Goal: Information Seeking & Learning: Learn about a topic

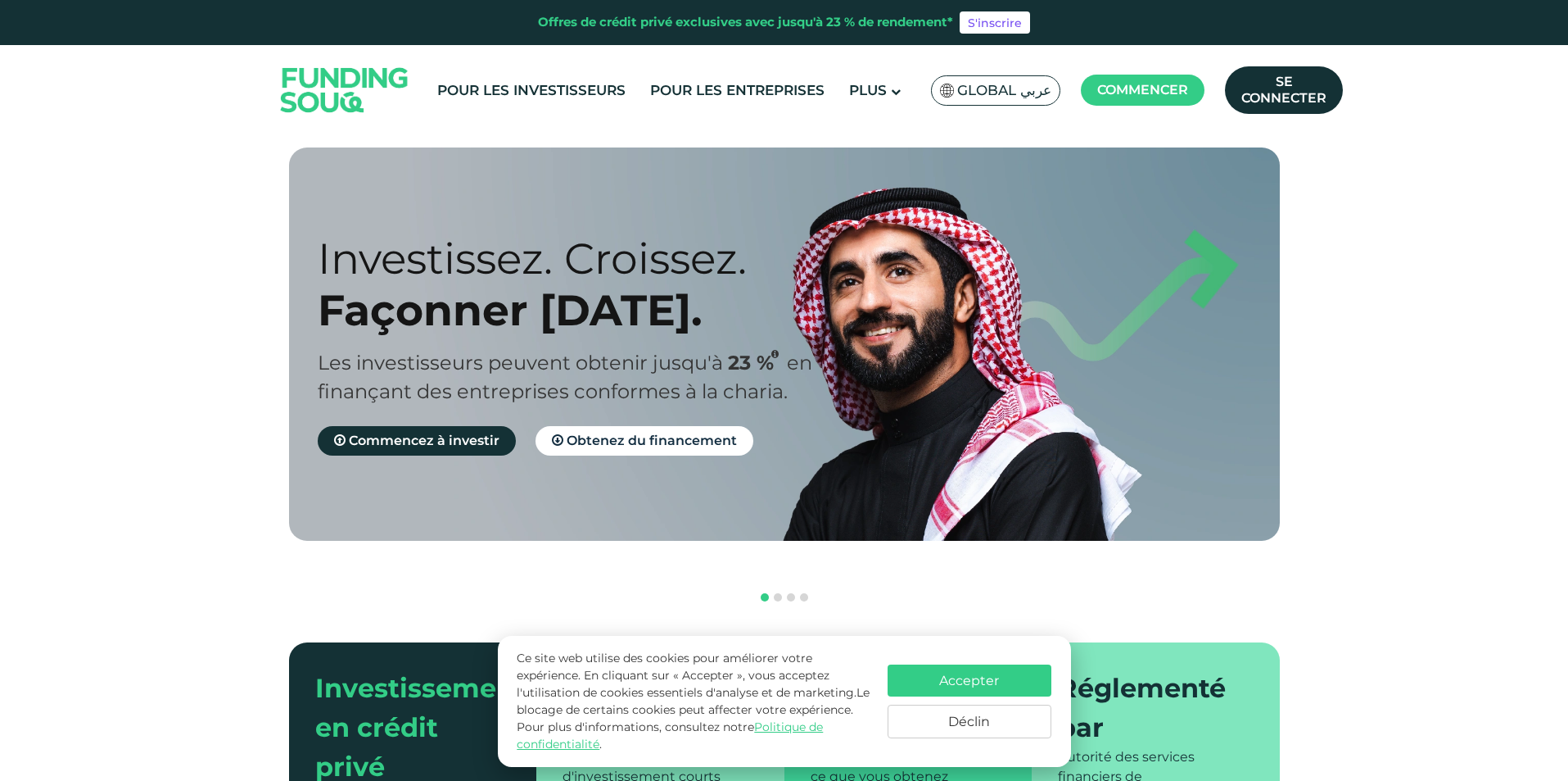
click at [1027, 84] on font "Global عربي" at bounding box center [1005, 90] width 94 height 16
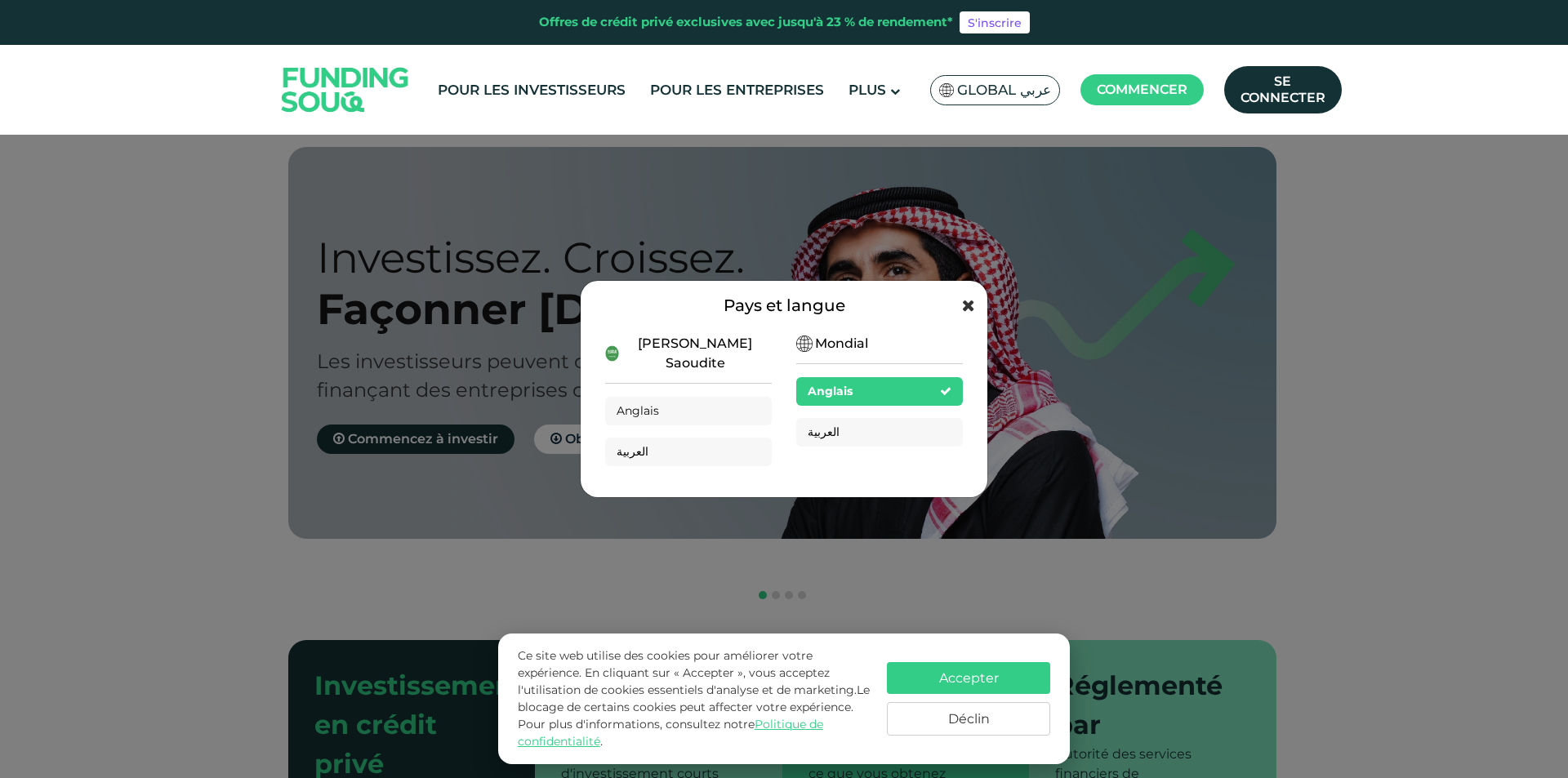
click at [963, 308] on icon at bounding box center [968, 305] width 13 height 16
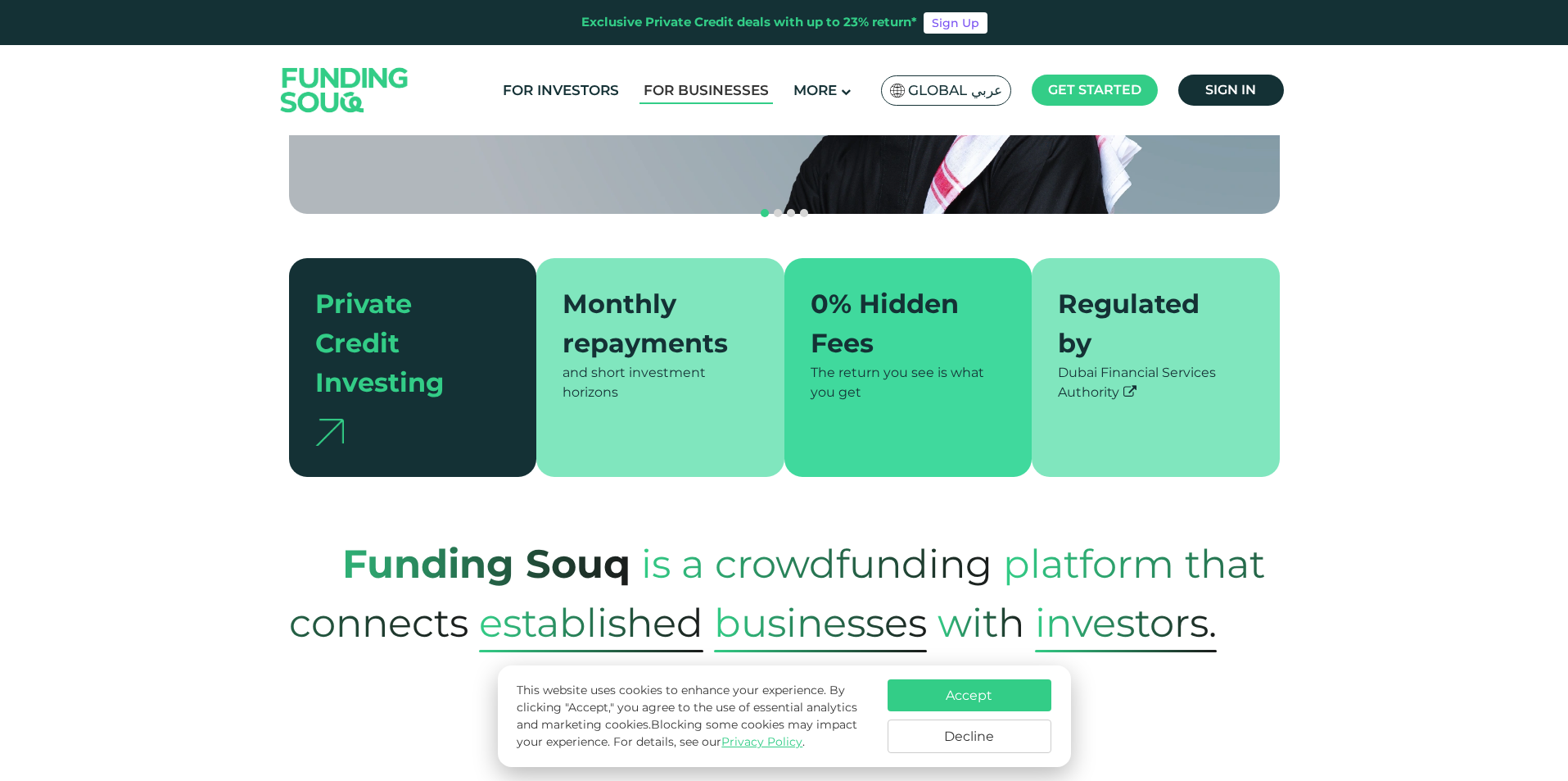
scroll to position [328, 0]
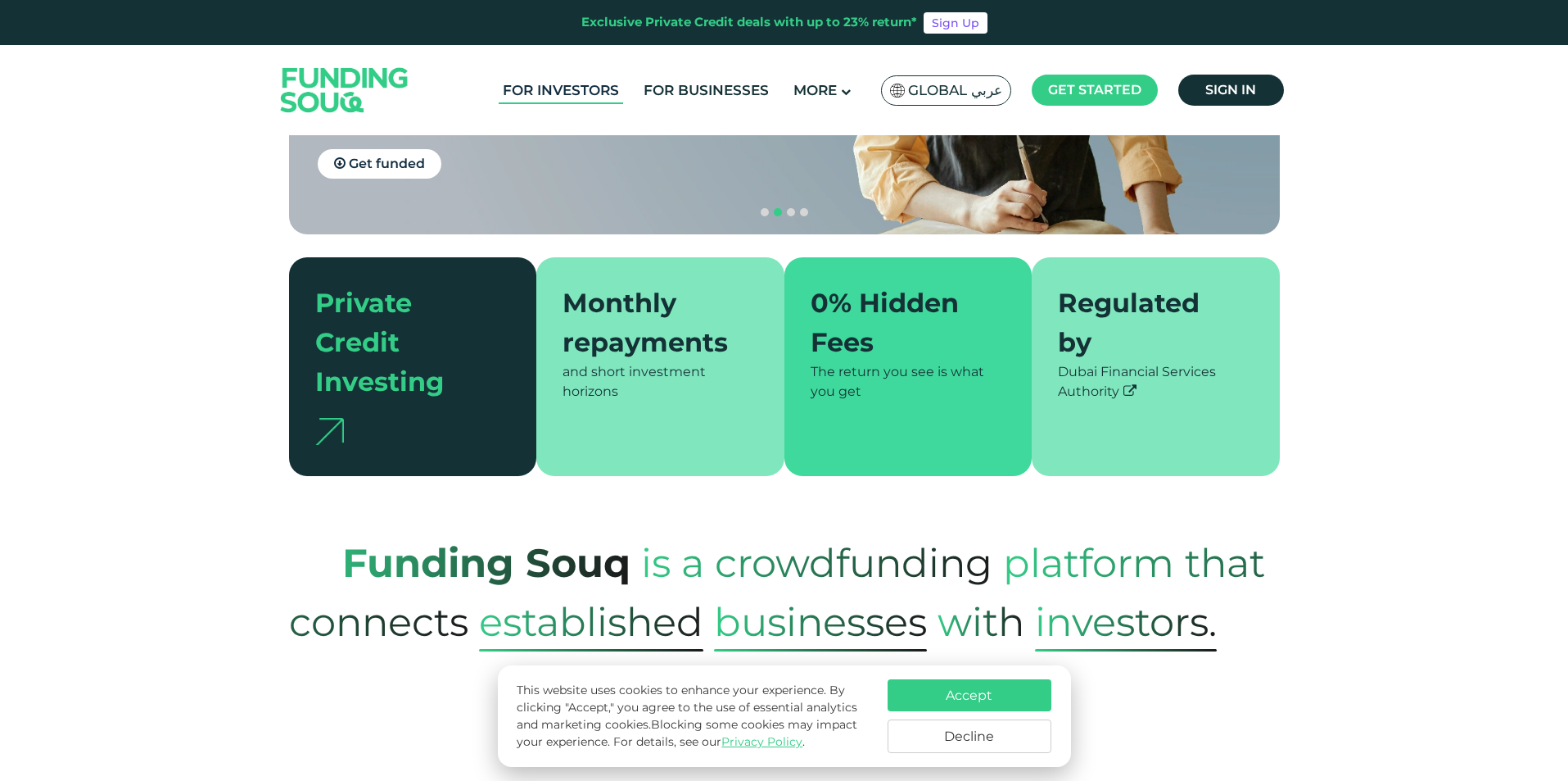
click at [568, 87] on link "For Investors" at bounding box center [561, 91] width 125 height 27
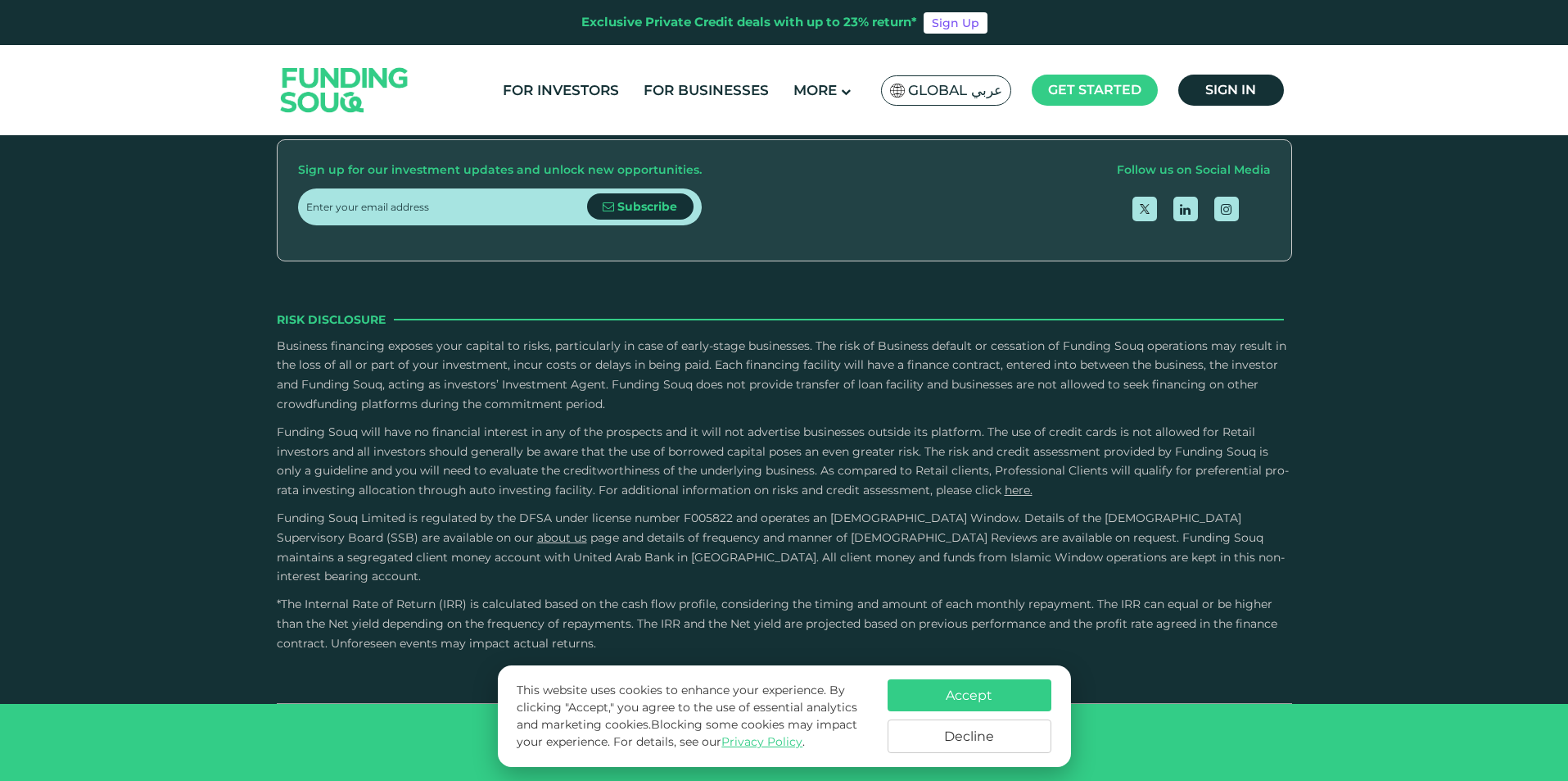
scroll to position [3114, 0]
type tc-range-slider "40000"
type tc-range-slider "10000"
